Goal: Task Accomplishment & Management: Manage account settings

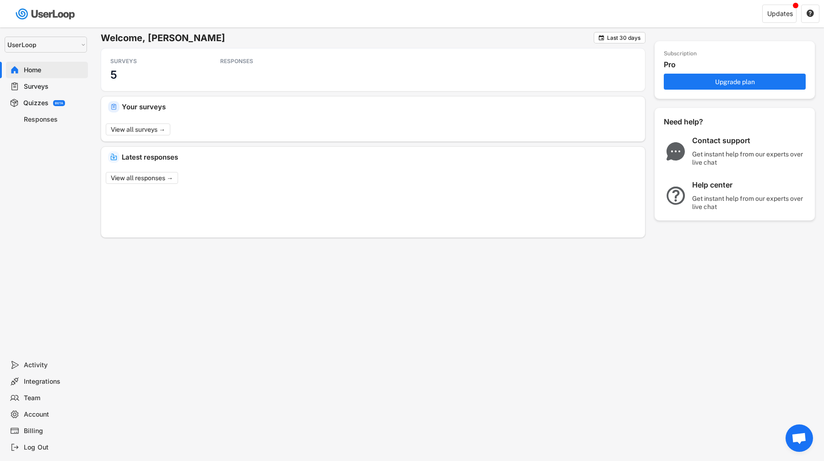
select select ""1348695171700984260__LOOKUP__1654705041975x127494467392634880""
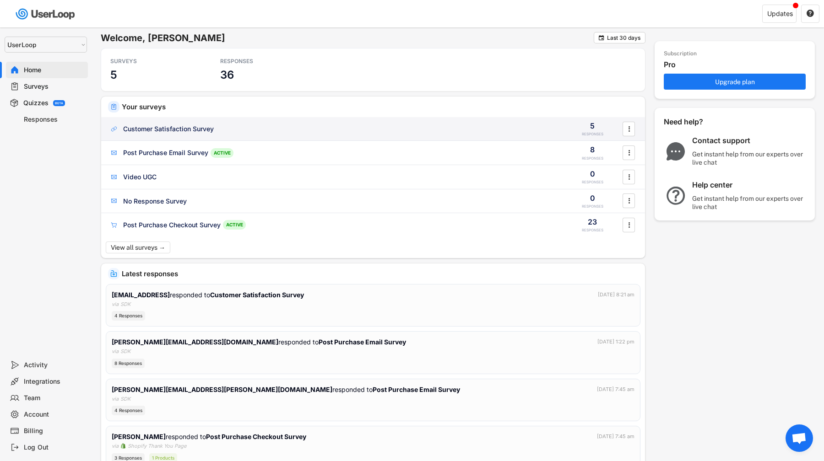
click at [183, 123] on div "Customer Satisfaction Survey 5 RESPONSES " at bounding box center [373, 129] width 544 height 24
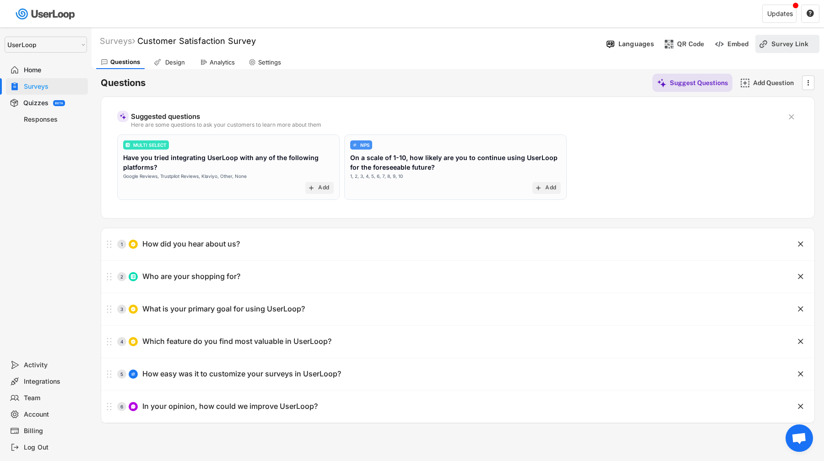
click at [781, 44] on div "Survey Link" at bounding box center [794, 44] width 46 height 8
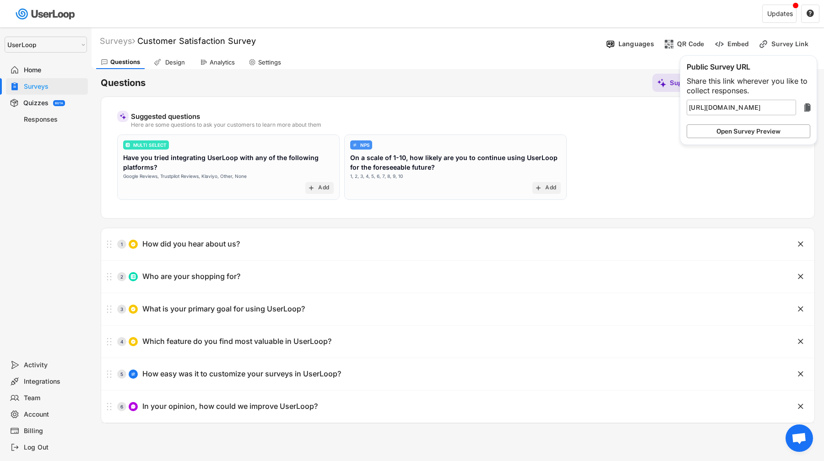
click at [774, 128] on button "Open Survey Preview" at bounding box center [748, 131] width 124 height 14
click at [74, 115] on div "Responses" at bounding box center [54, 119] width 60 height 9
type input "https://userloop.io/s/"
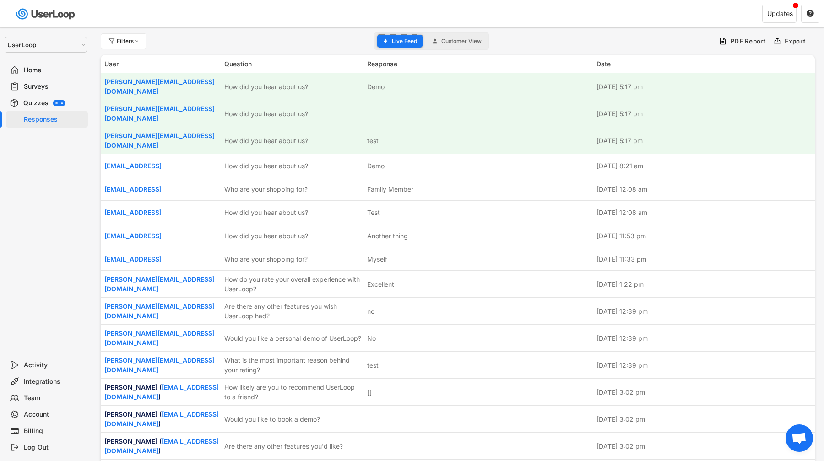
click at [405, 43] on span "Live Feed" at bounding box center [404, 40] width 25 height 5
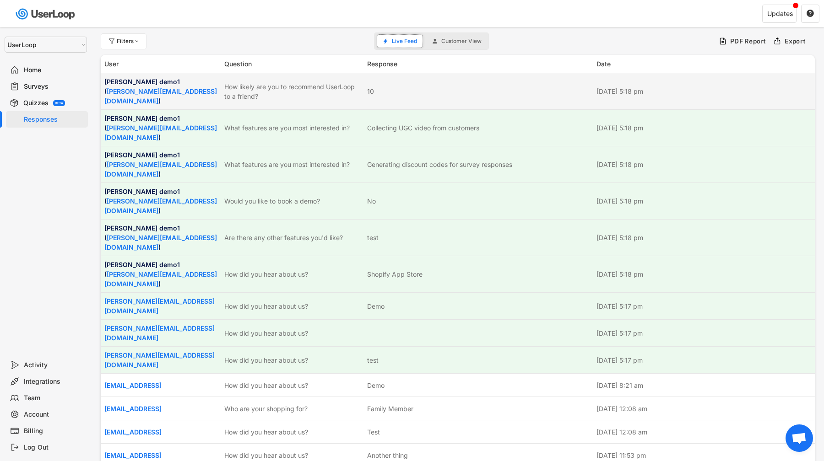
click at [523, 86] on div "10" at bounding box center [479, 91] width 224 height 10
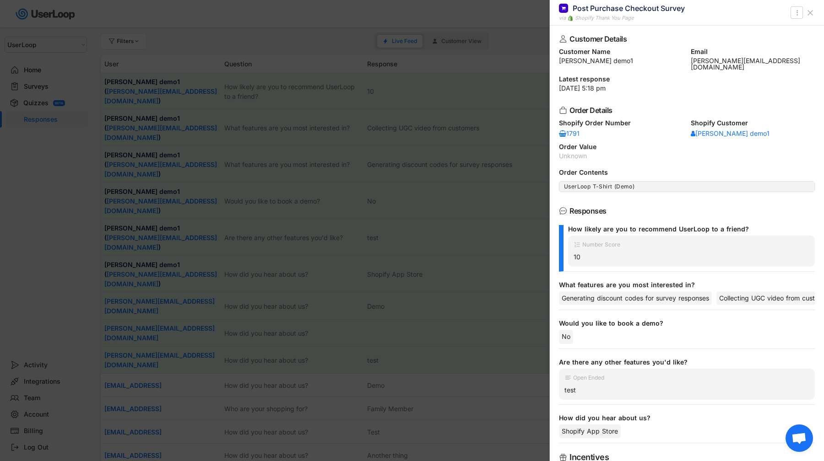
click at [523, 85] on div at bounding box center [412, 230] width 824 height 461
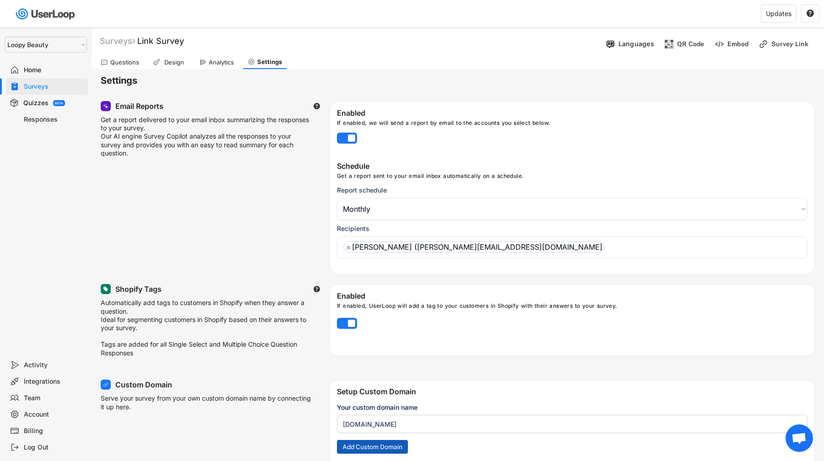
select select ""monthly""
select select ""1348695171700984260__LOOKUP__1621425969652x687239840058835000""
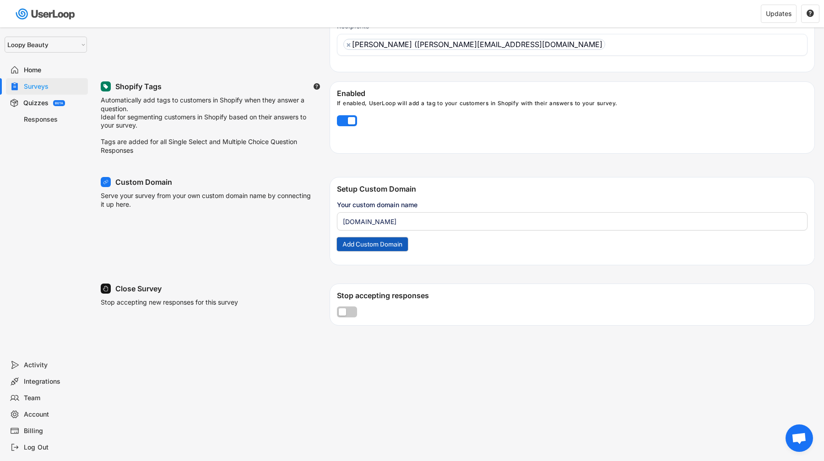
click at [375, 246] on button "Add Custom Domain" at bounding box center [372, 244] width 71 height 14
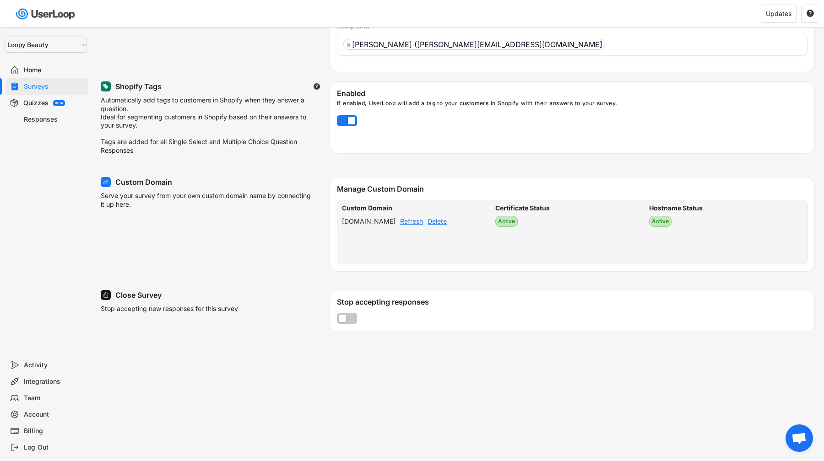
click at [447, 225] on div "Delete" at bounding box center [436, 221] width 19 height 6
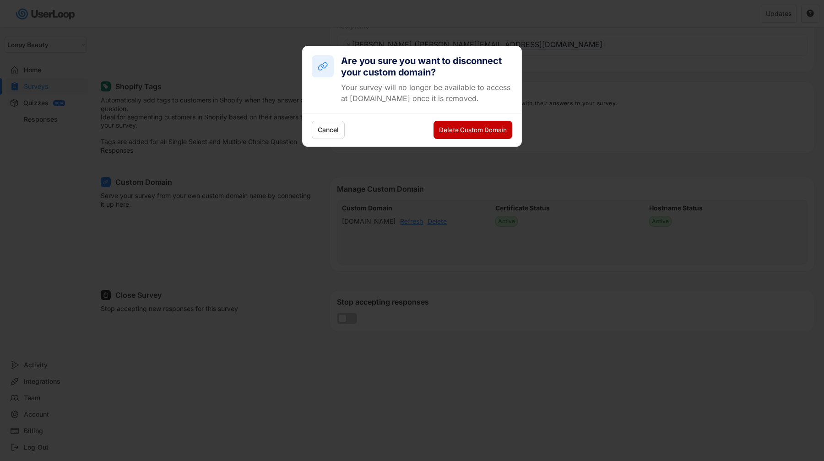
click at [468, 135] on button "Delete Custom Domain" at bounding box center [472, 130] width 79 height 18
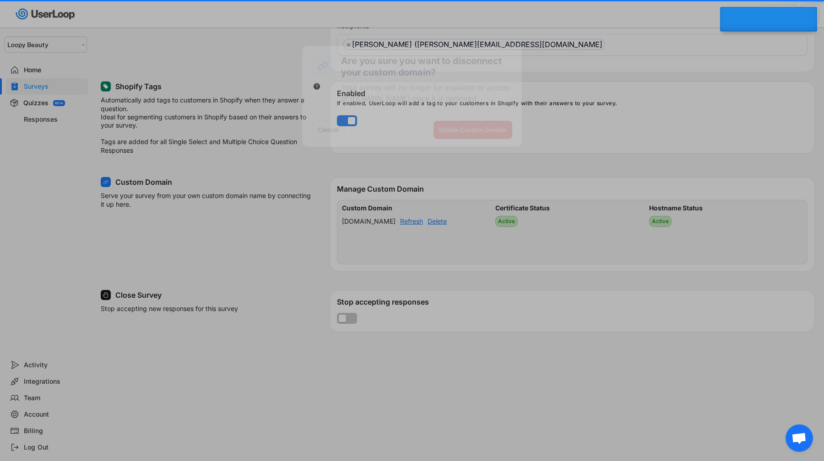
select select "1348695171700984260__LOOKUP__1621425946483x437467764361997950"
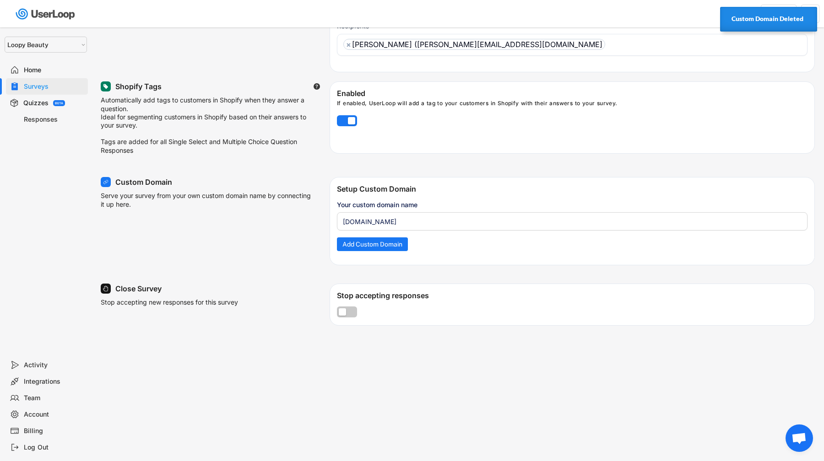
click at [392, 224] on input "input" at bounding box center [572, 221] width 470 height 18
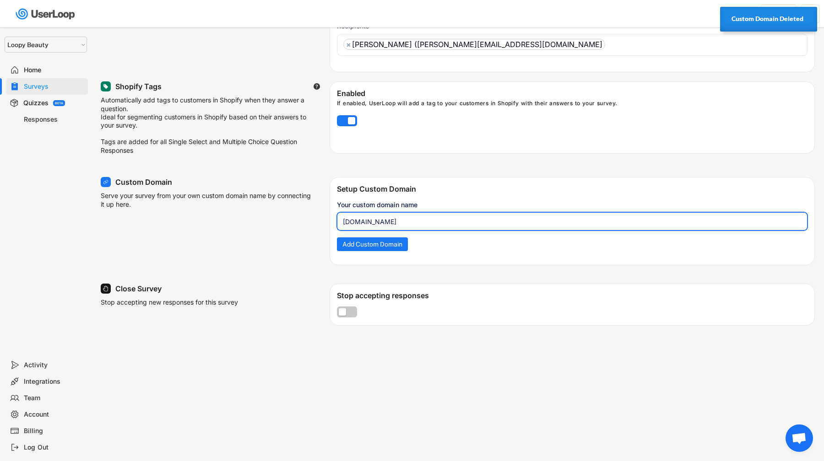
click at [392, 224] on input "input" at bounding box center [572, 221] width 470 height 18
type input "survey.feedbackos.com"
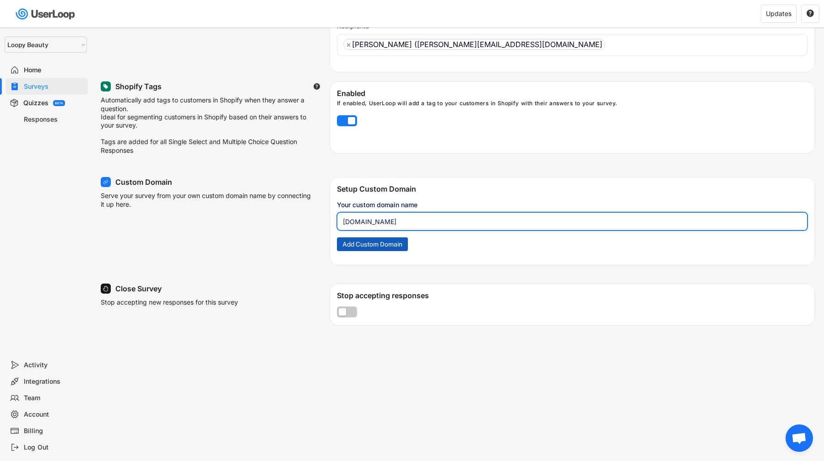
click at [381, 249] on button "Add Custom Domain" at bounding box center [372, 244] width 71 height 14
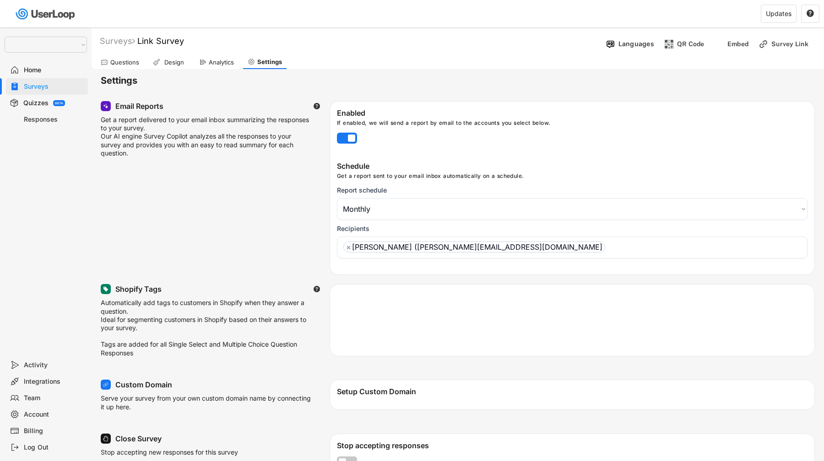
select select ""monthly""
